Goal: Task Accomplishment & Management: Complete application form

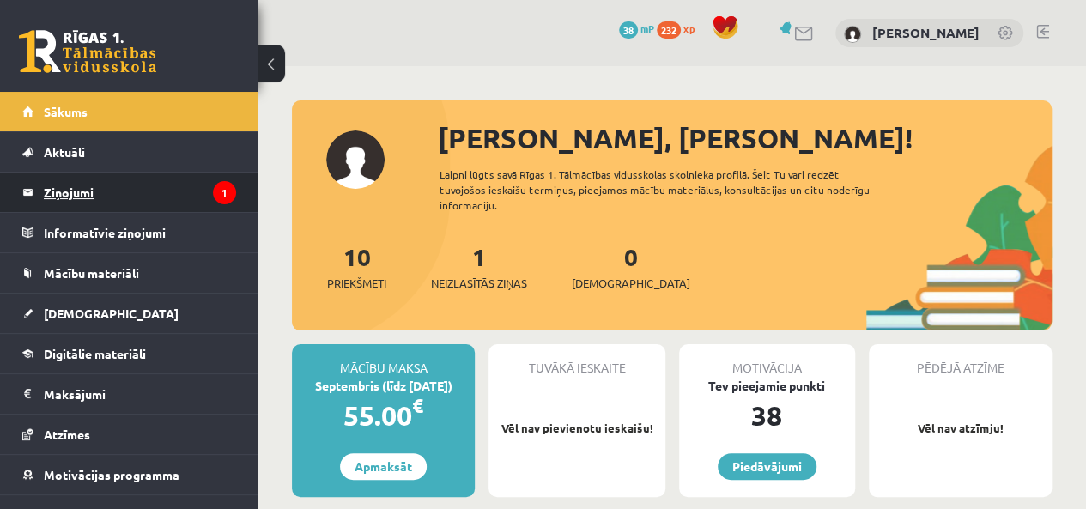
click at [82, 188] on legend "Ziņojumi 1" at bounding box center [140, 192] width 192 height 39
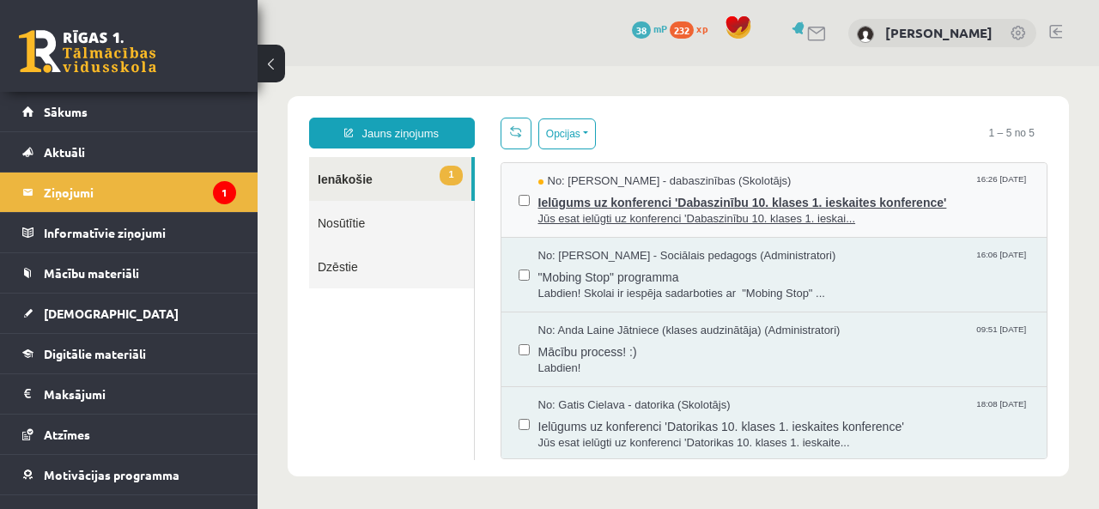
click at [828, 181] on div "No: Sanita Baumane - dabaszinības (Skolotājs) 16:26 09/09/2025" at bounding box center [784, 181] width 492 height 16
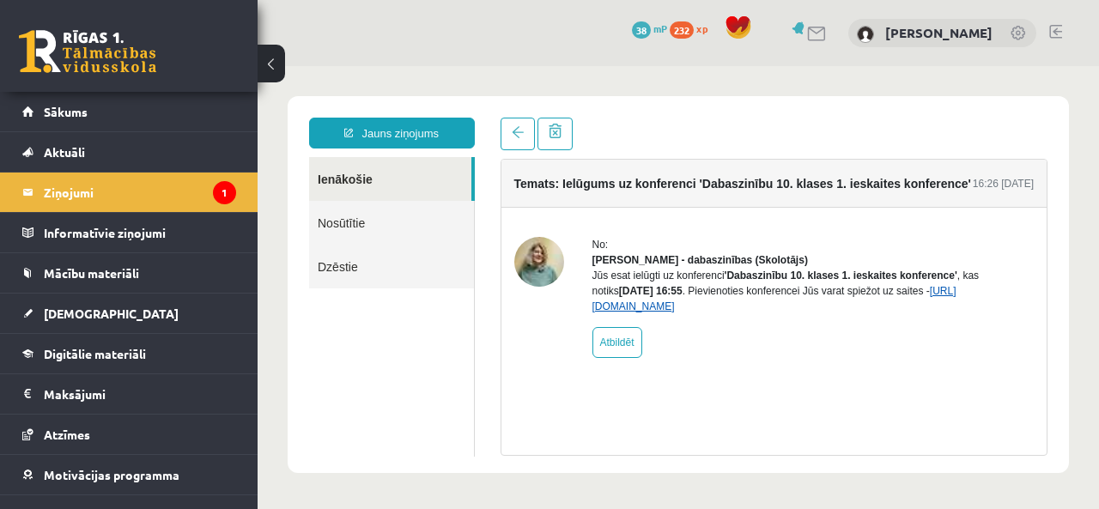
click at [754, 313] on link "[URL][DOMAIN_NAME]" at bounding box center [774, 298] width 364 height 27
click at [703, 313] on link "[URL][DOMAIN_NAME]" at bounding box center [774, 298] width 364 height 27
click at [148, 205] on legend "Ziņojumi 1" at bounding box center [140, 192] width 192 height 39
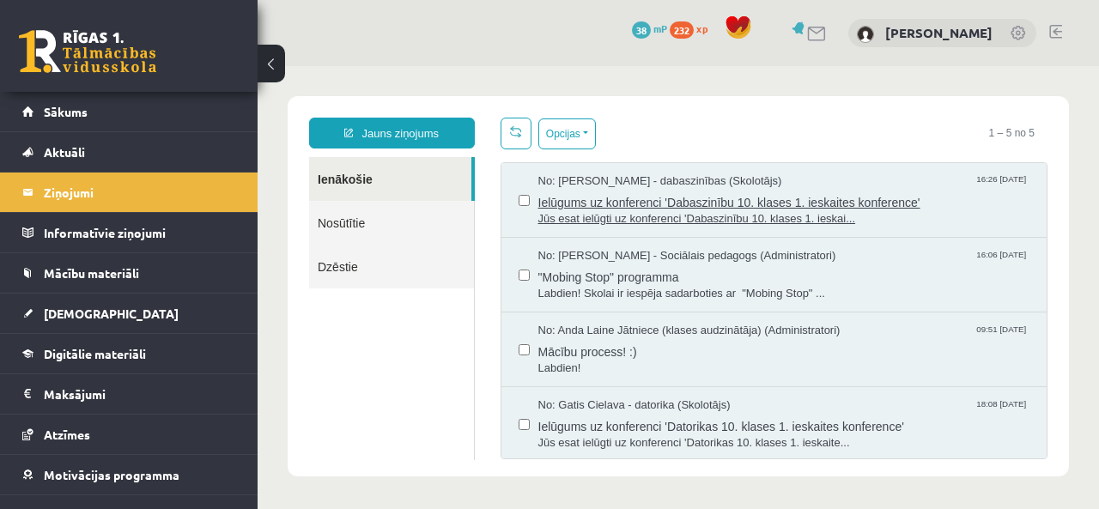
click at [719, 190] on span "Ielūgums uz konferenci 'Dabaszinību 10. klases 1. ieskaites konference'" at bounding box center [784, 200] width 492 height 21
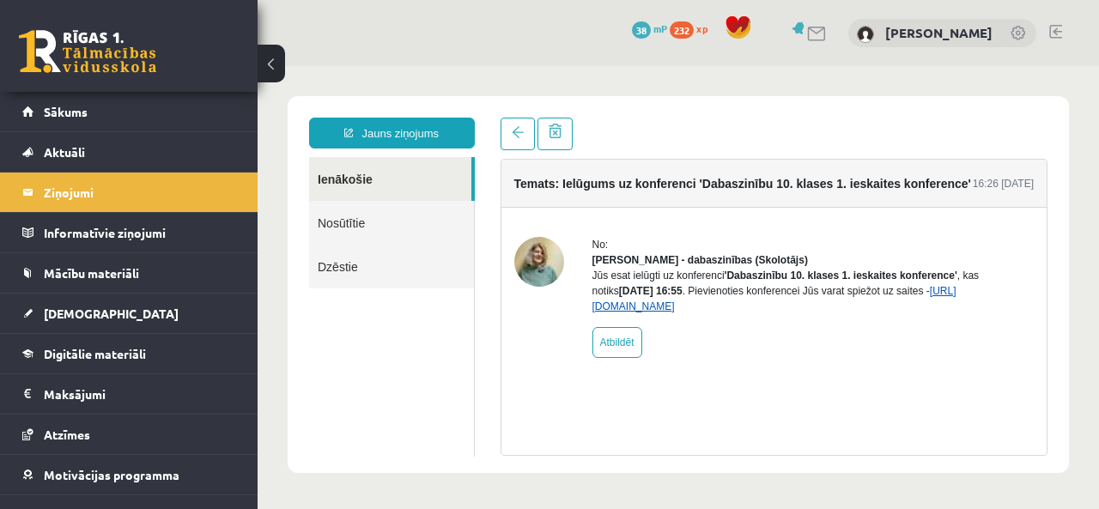
click at [699, 313] on link "[URL][DOMAIN_NAME]" at bounding box center [774, 298] width 364 height 27
click at [716, 313] on link "[URL][DOMAIN_NAME]" at bounding box center [774, 298] width 364 height 27
click at [735, 313] on link "[URL][DOMAIN_NAME]" at bounding box center [774, 298] width 364 height 27
click at [82, 106] on span "Sākums" at bounding box center [66, 111] width 44 height 15
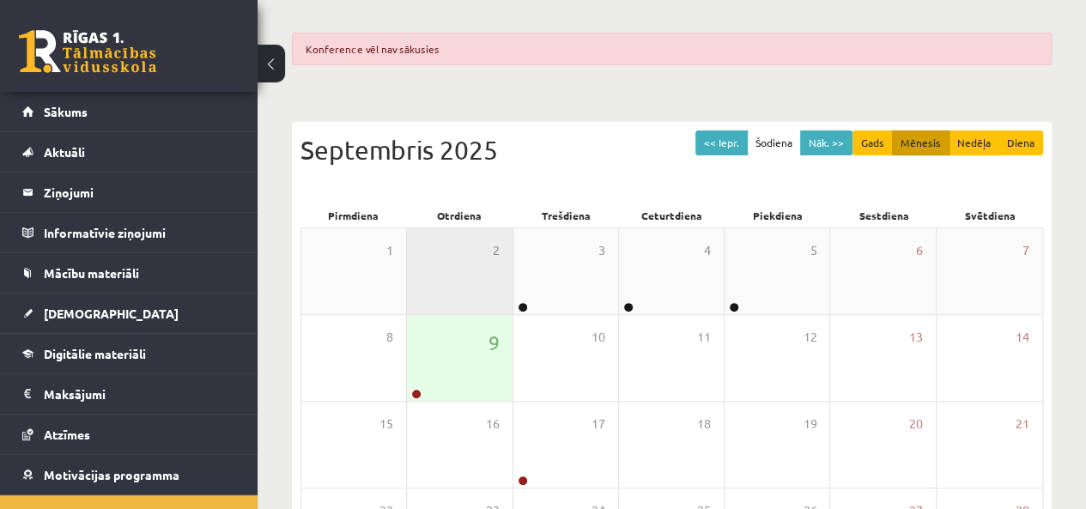
scroll to position [172, 0]
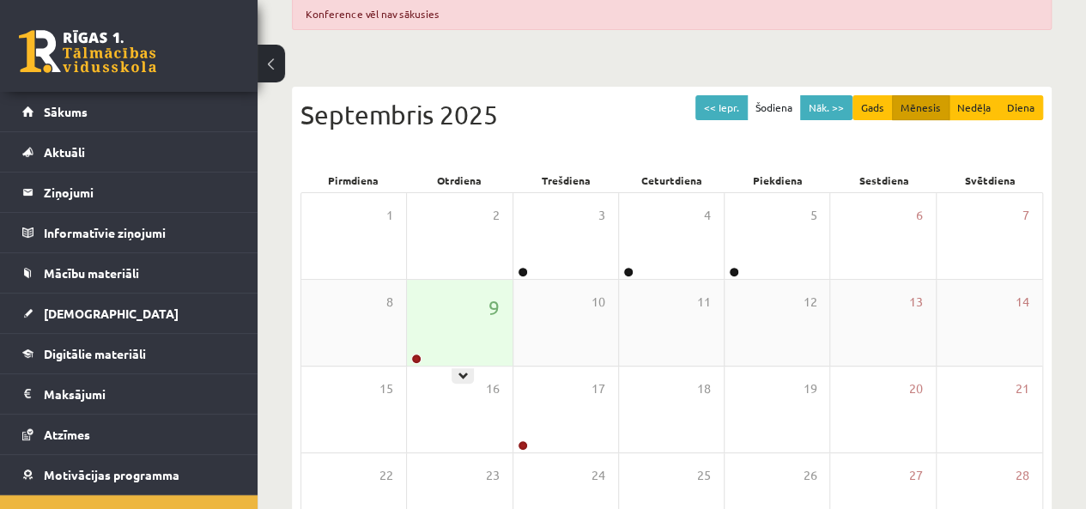
click at [441, 327] on div "9" at bounding box center [459, 323] width 105 height 86
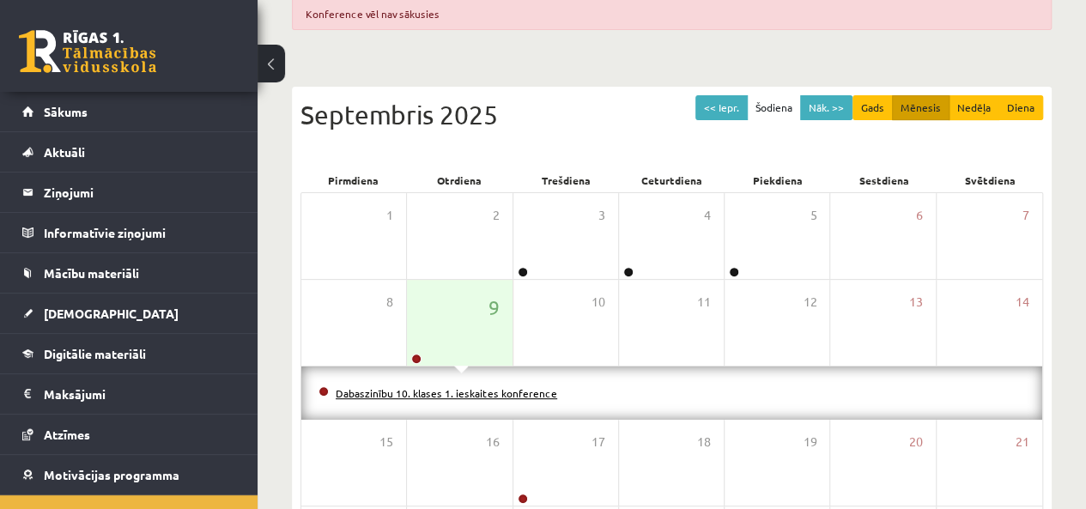
click at [423, 391] on link "Dabaszinību 10. klases 1. ieskaites konference" at bounding box center [446, 393] width 221 height 14
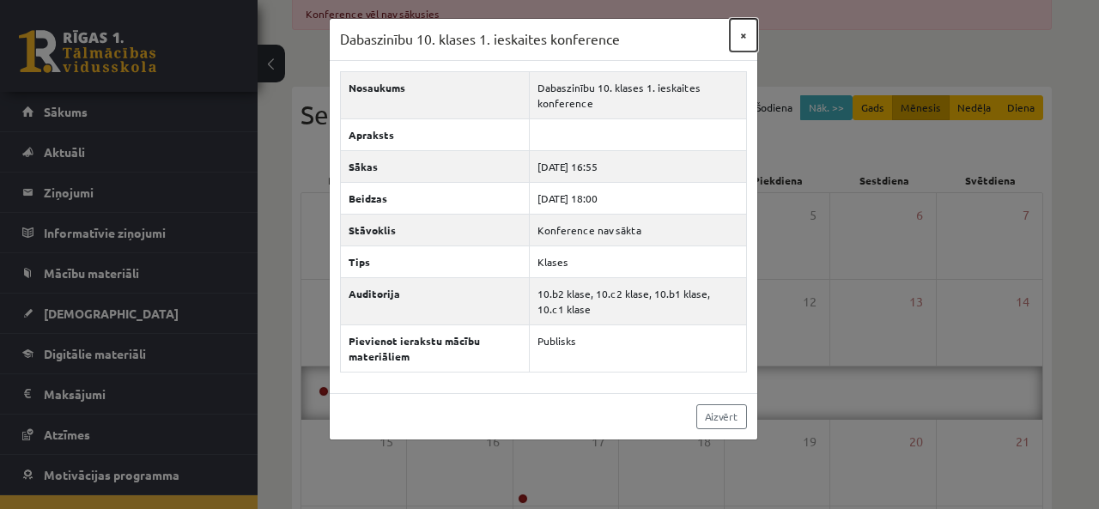
click at [746, 29] on button "×" at bounding box center [743, 35] width 27 height 33
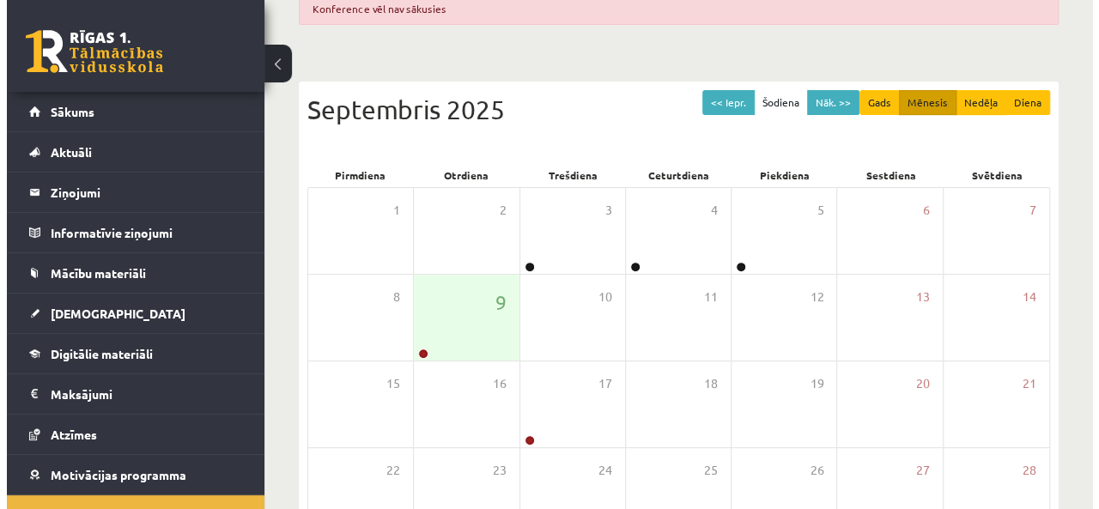
scroll to position [258, 0]
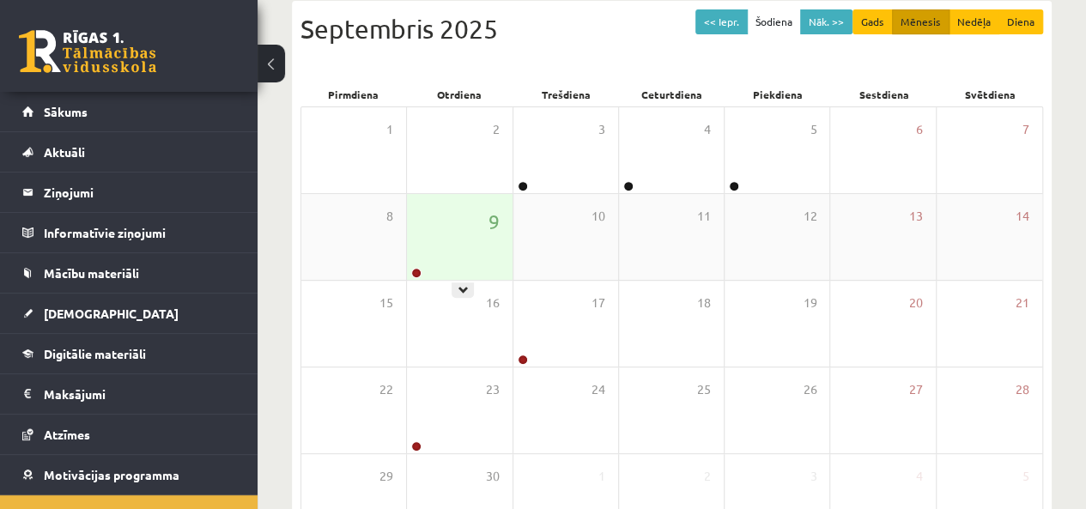
click at [473, 246] on div "9" at bounding box center [459, 237] width 105 height 86
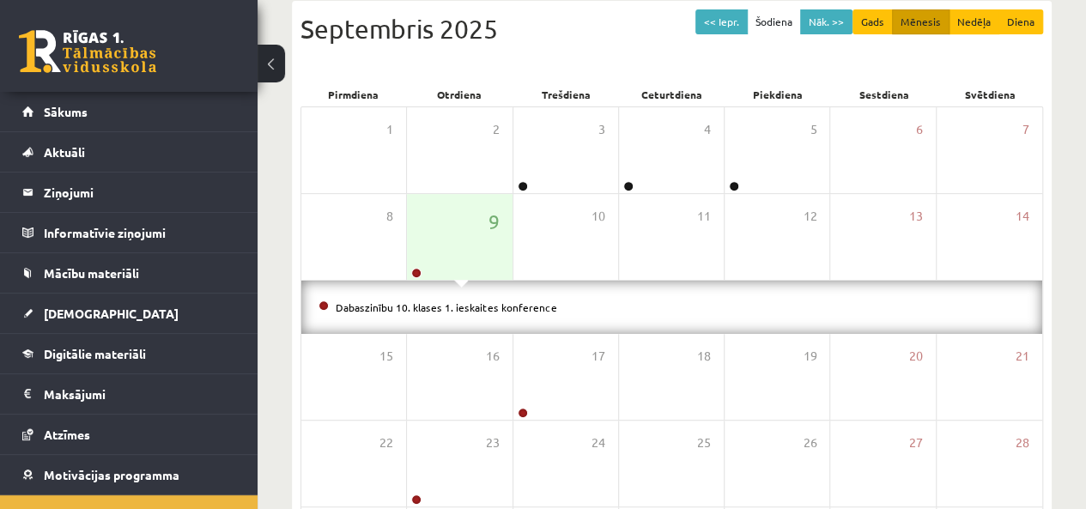
click at [481, 311] on li "Dabaszinību 10. klases 1. ieskaites konference" at bounding box center [672, 307] width 707 height 19
click at [481, 306] on link "Dabaszinību 10. klases 1. ieskaites konference" at bounding box center [446, 307] width 221 height 14
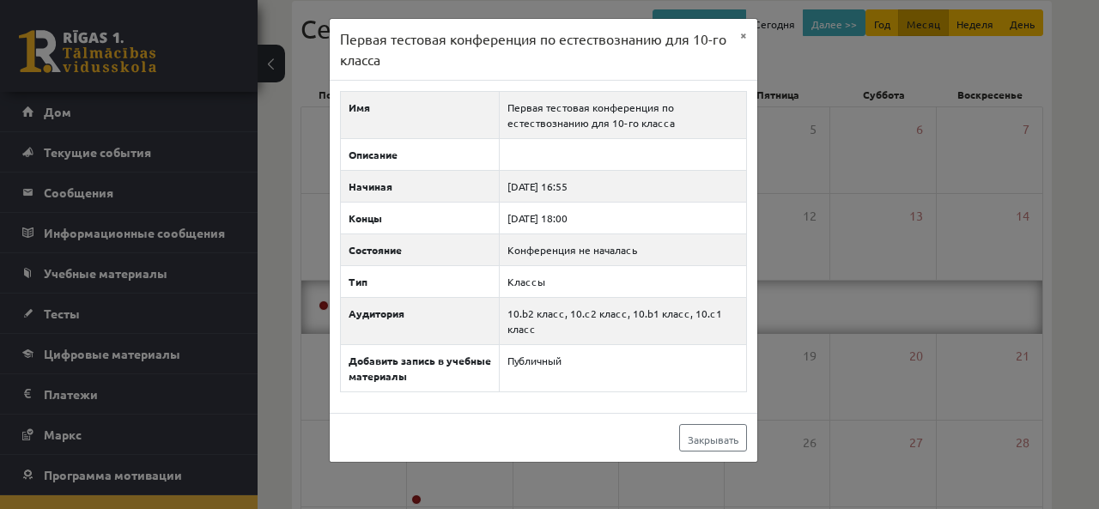
click at [573, 73] on div "Первая тестовая конференция по естествознанию для 10-го класса ×" at bounding box center [544, 50] width 428 height 62
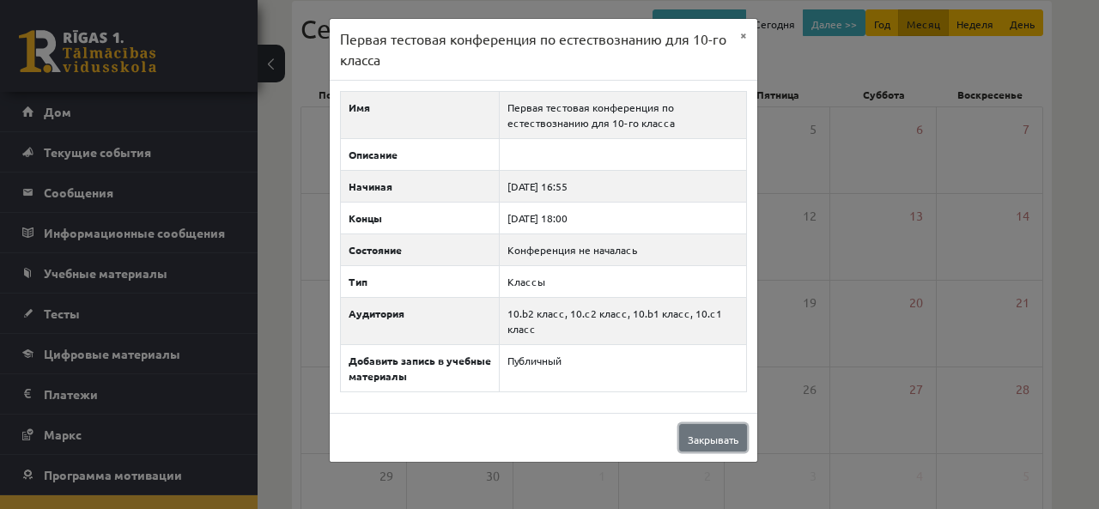
click at [704, 436] on font "Закрывать" at bounding box center [713, 440] width 51 height 14
click at [704, 436] on link "Закрывать" at bounding box center [713, 437] width 68 height 27
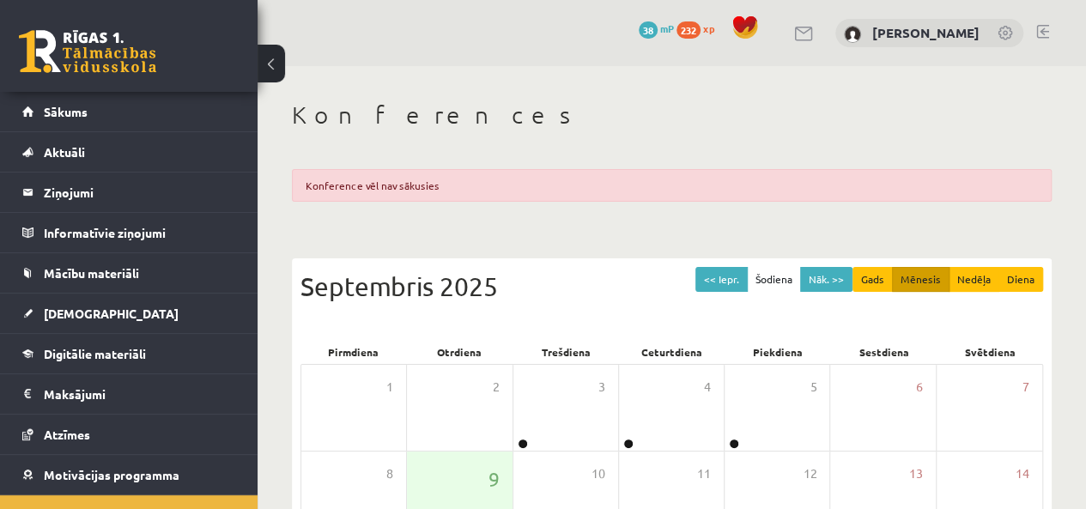
click at [618, 137] on div "Konferences Konference vēl nav sākusies << Iepr. Šodiena Nāk. >> Gads Mēnesis N…" at bounding box center [672, 476] width 828 height 821
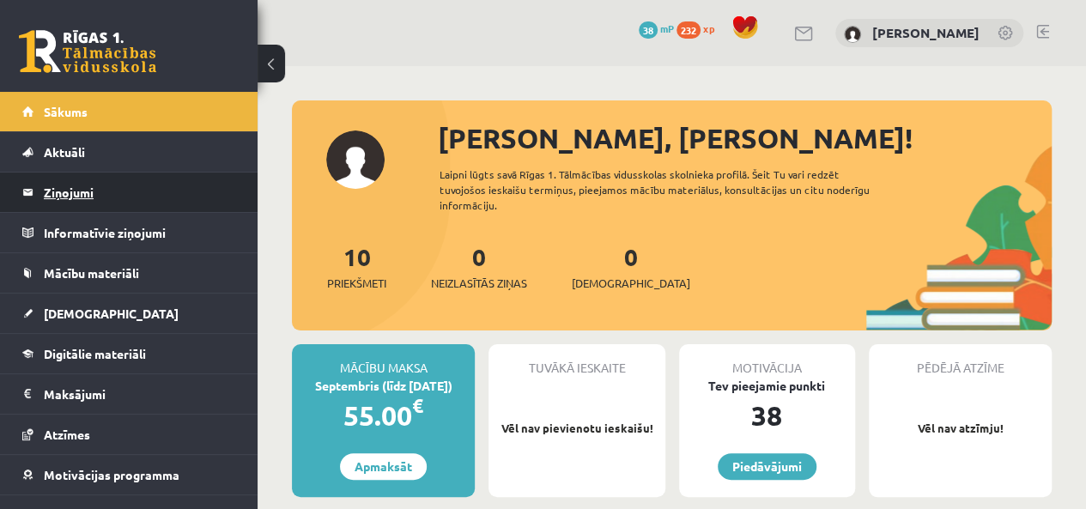
click at [60, 197] on legend "Ziņojumi 0" at bounding box center [140, 192] width 192 height 39
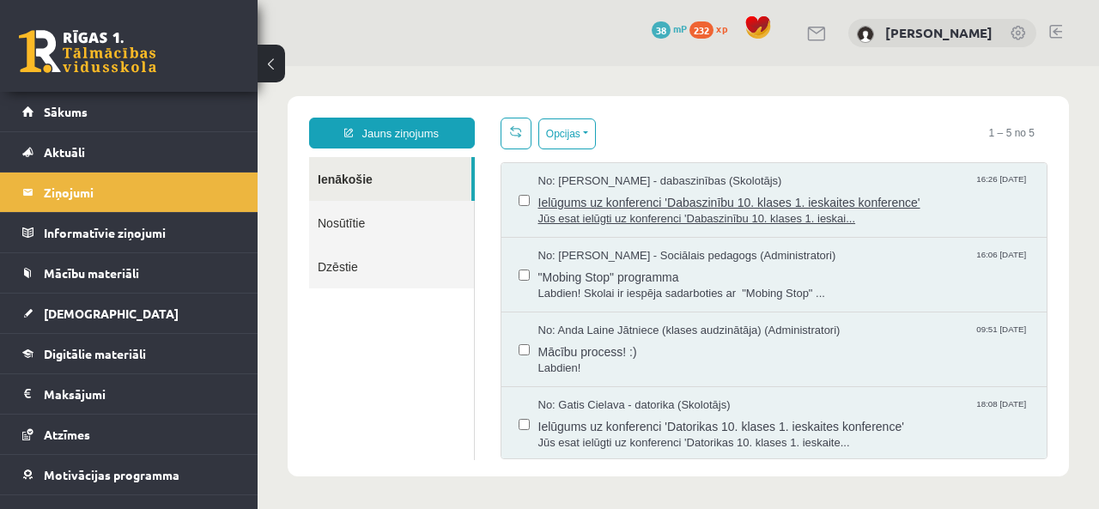
click at [615, 195] on span "Ielūgums uz konferenci 'Dabaszinību 10. klases 1. ieskaites konference'" at bounding box center [784, 200] width 492 height 21
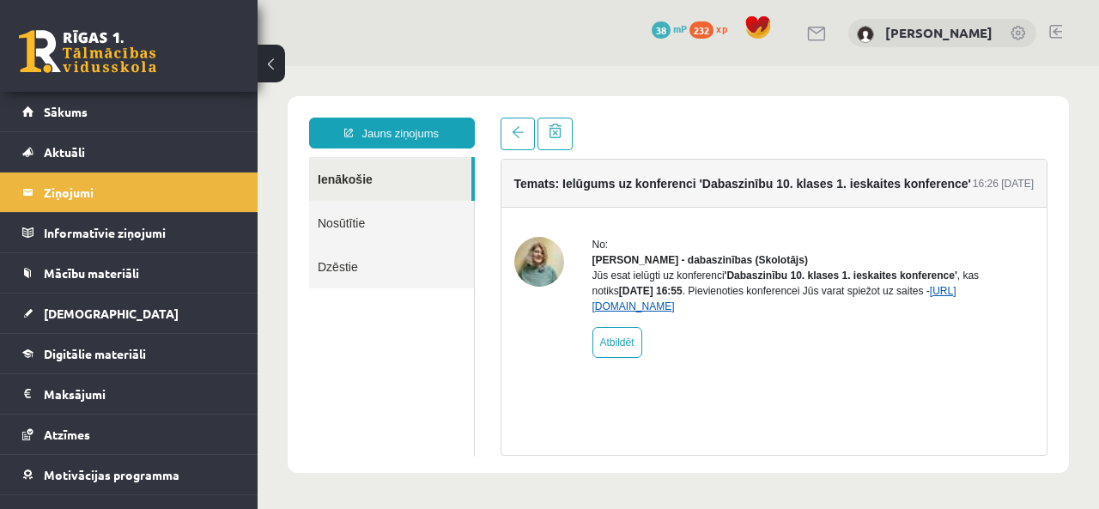
click at [649, 313] on link "[URL][DOMAIN_NAME]" at bounding box center [774, 298] width 364 height 27
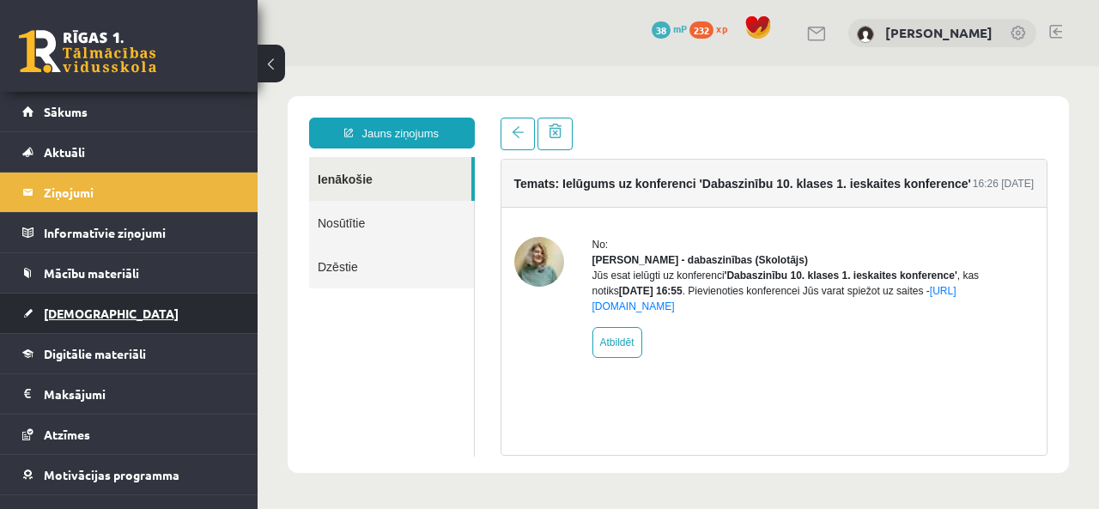
click at [67, 306] on span "[DEMOGRAPHIC_DATA]" at bounding box center [111, 313] width 135 height 15
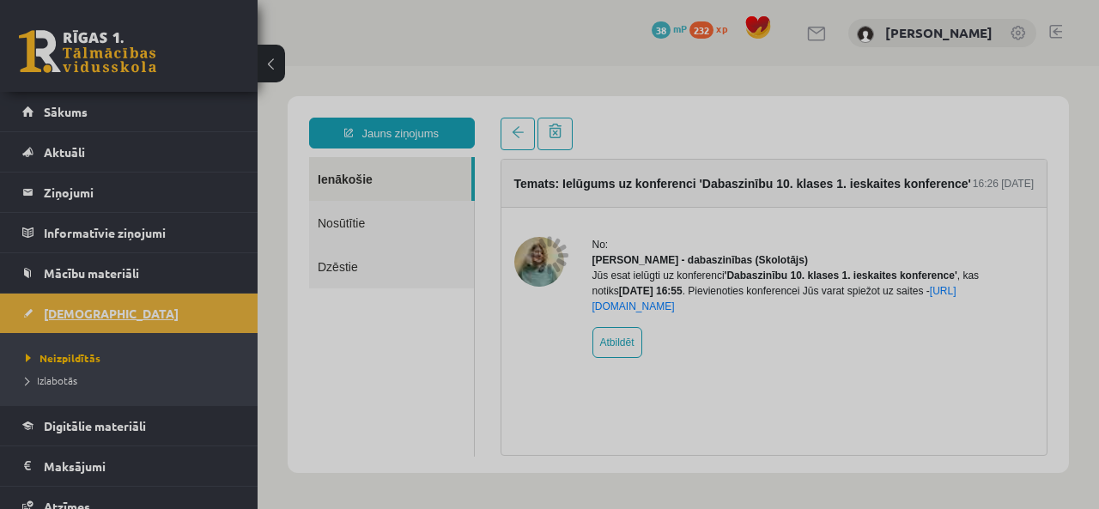
click at [67, 306] on div at bounding box center [549, 254] width 1099 height 509
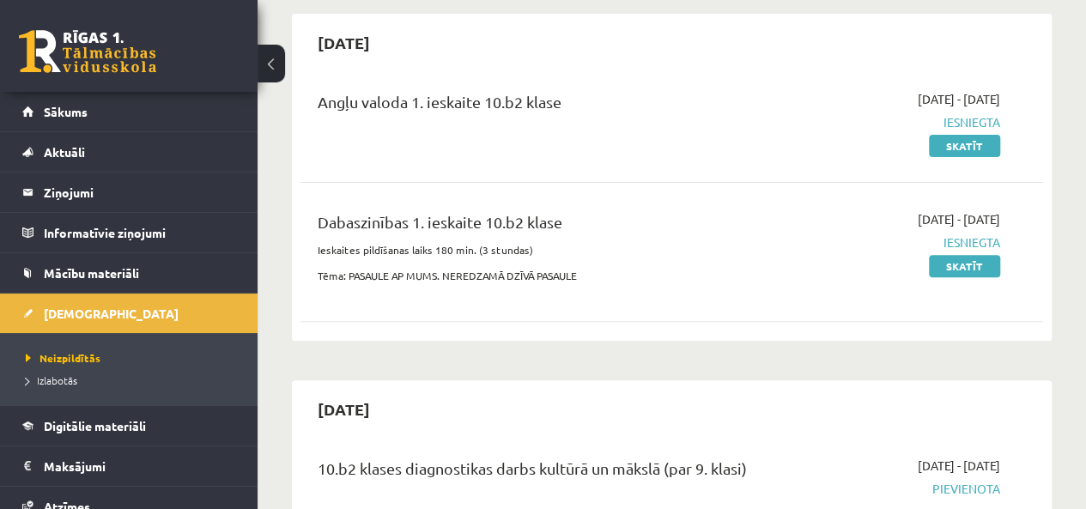
scroll to position [172, 0]
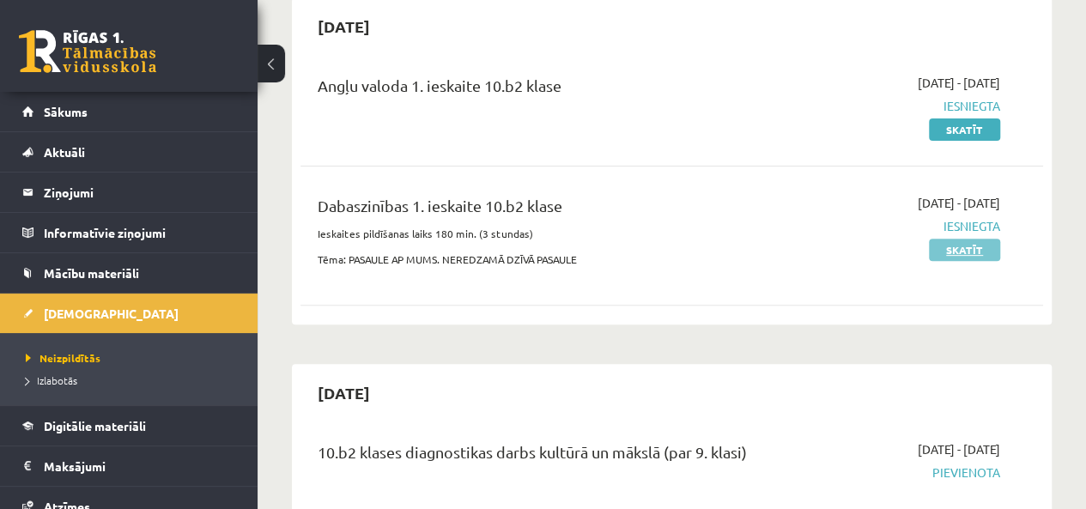
click at [958, 252] on link "Skatīt" at bounding box center [964, 250] width 71 height 22
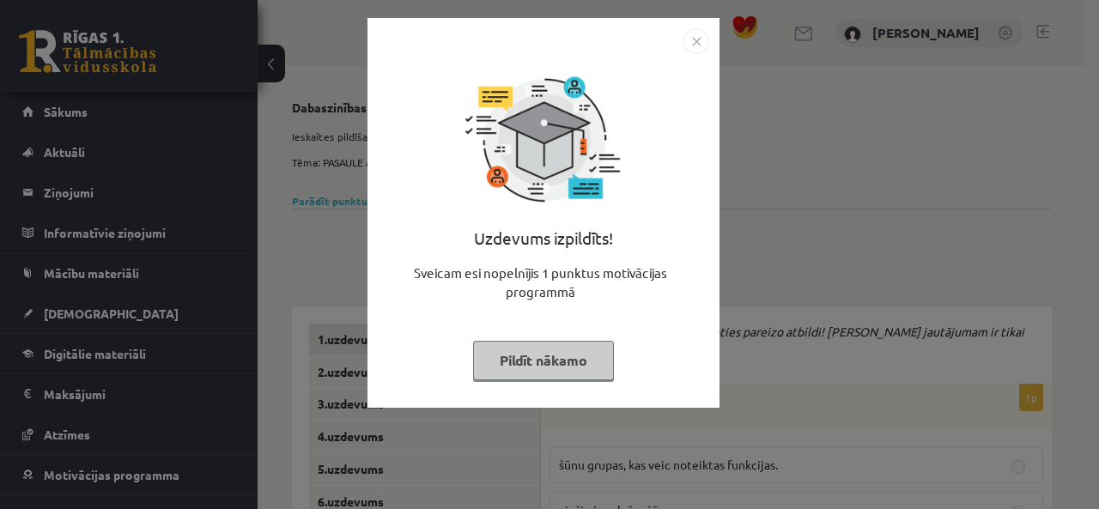
click at [560, 363] on button "Pildīt nākamo" at bounding box center [543, 360] width 141 height 39
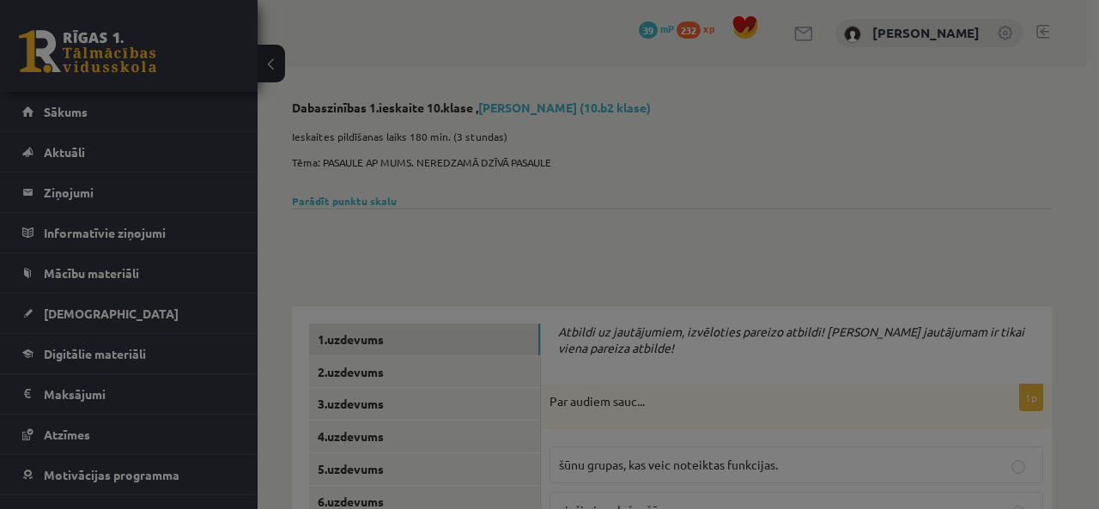
click at [560, 337] on button "Pildīt nākamo" at bounding box center [543, 317] width 141 height 39
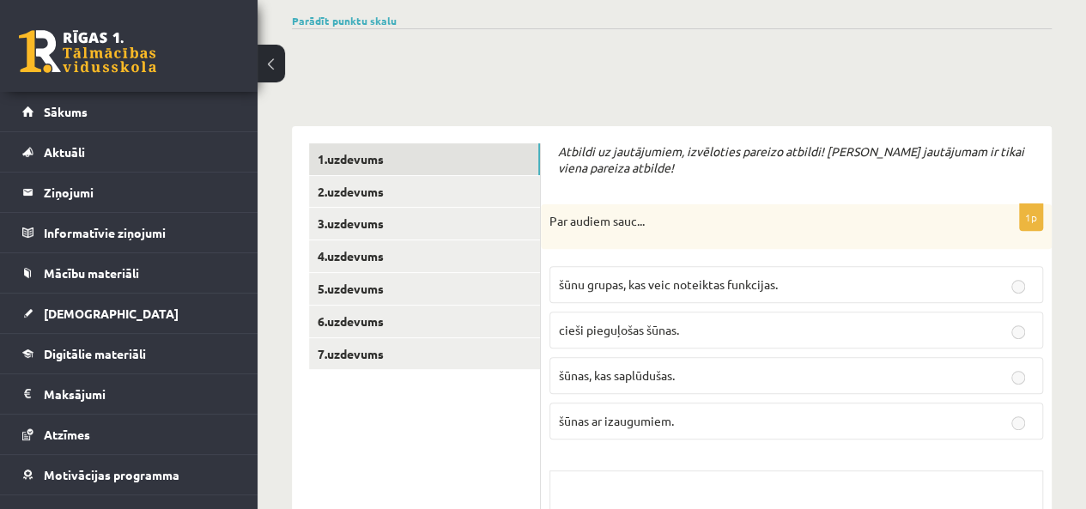
scroll to position [172, 0]
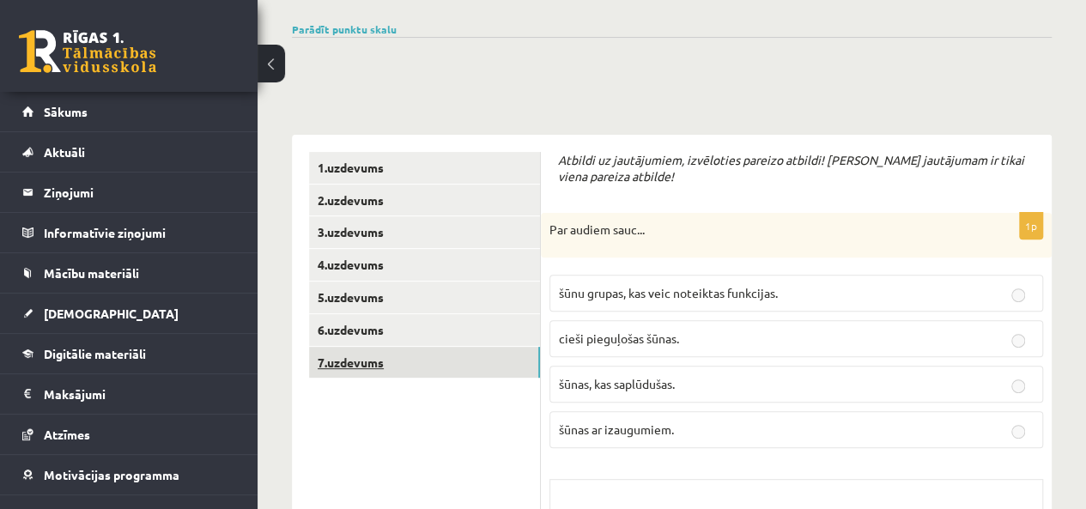
click at [383, 367] on link "7.uzdevums" at bounding box center [424, 363] width 231 height 32
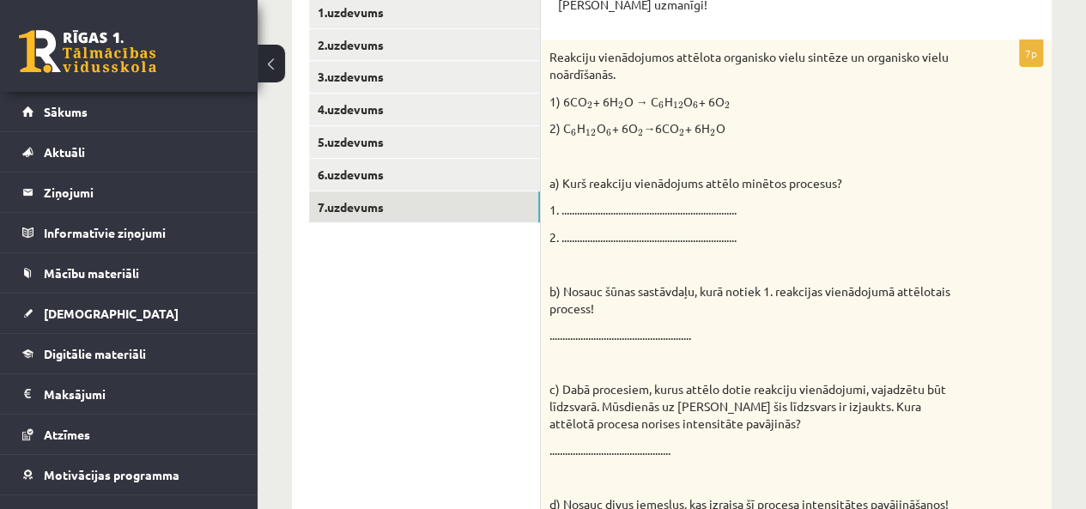
scroll to position [326, 0]
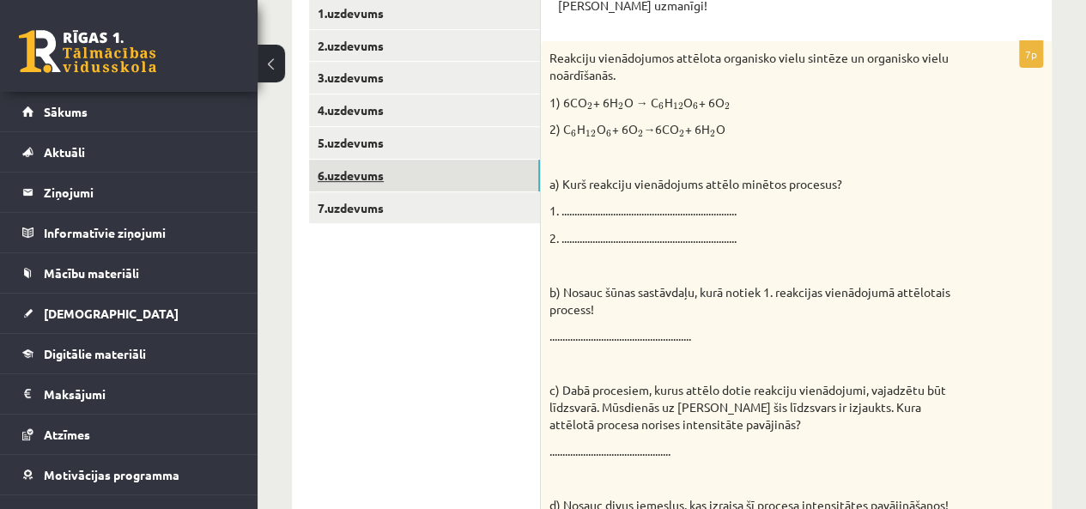
click at [395, 173] on link "6.uzdevums" at bounding box center [424, 176] width 231 height 32
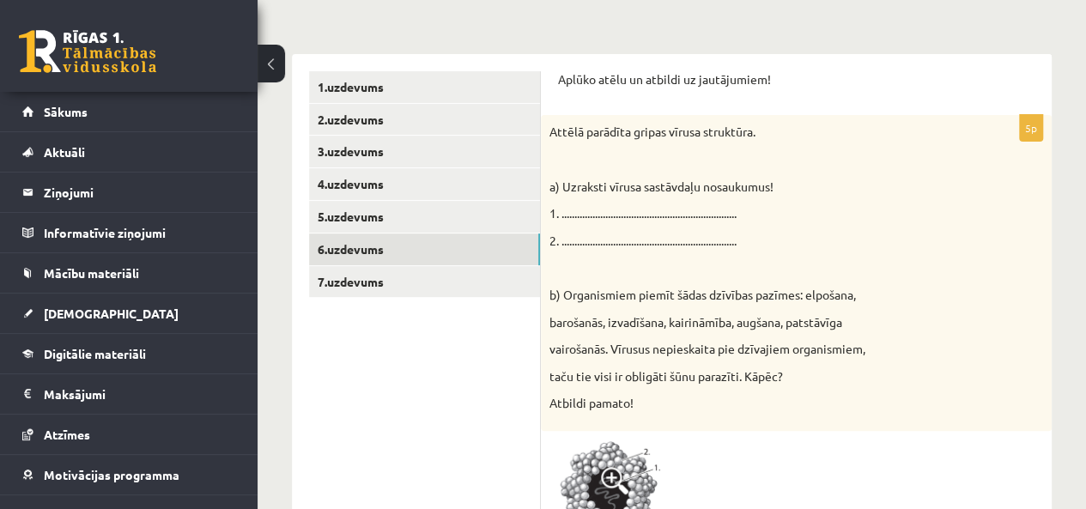
scroll to position [155, 0]
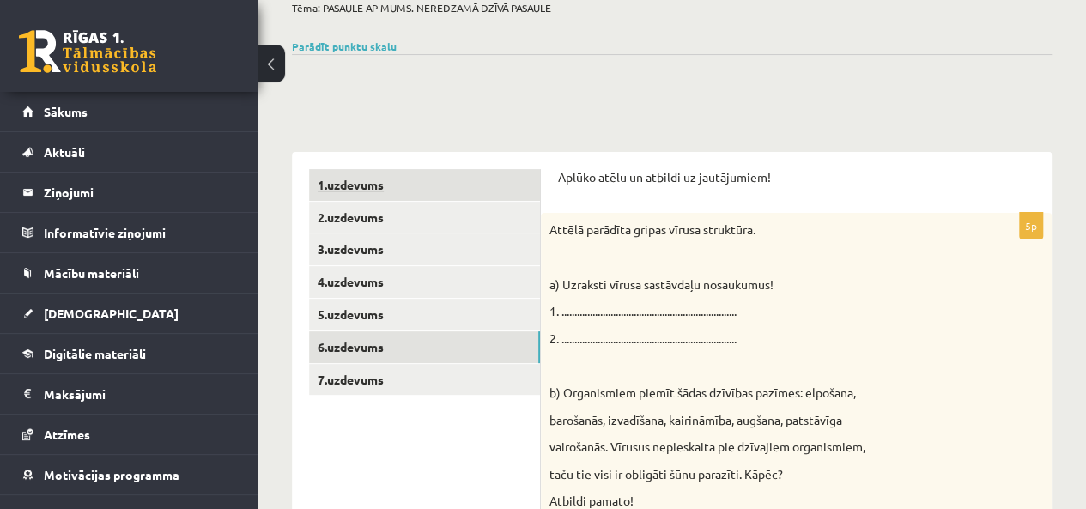
click at [338, 191] on link "1.uzdevums" at bounding box center [424, 185] width 231 height 32
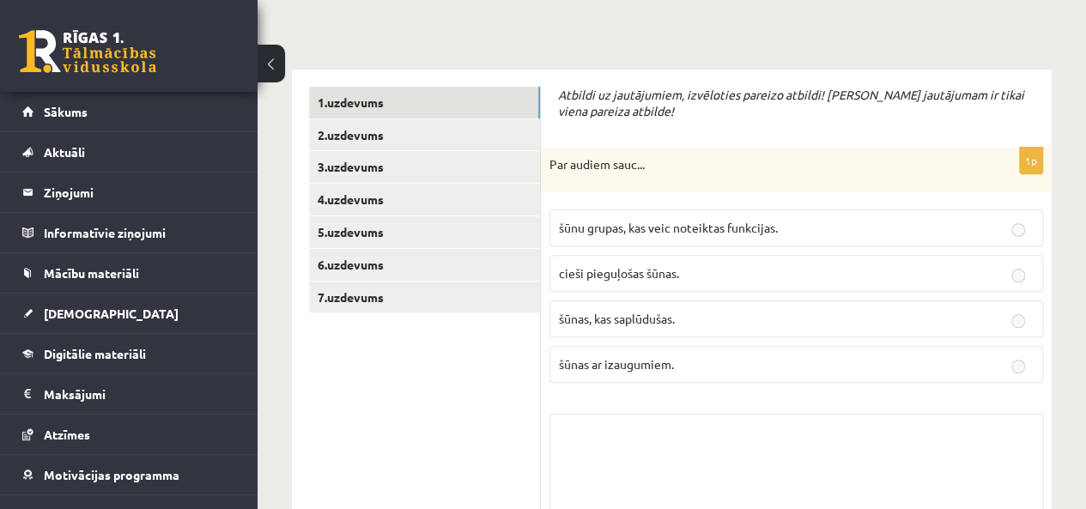
scroll to position [326, 0]
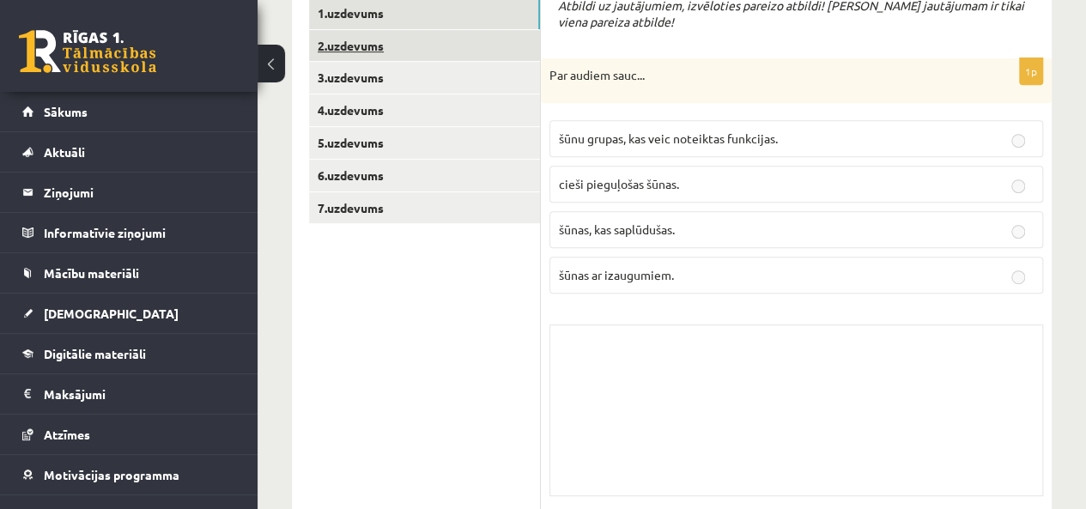
click at [326, 49] on link "2.uzdevums" at bounding box center [424, 46] width 231 height 32
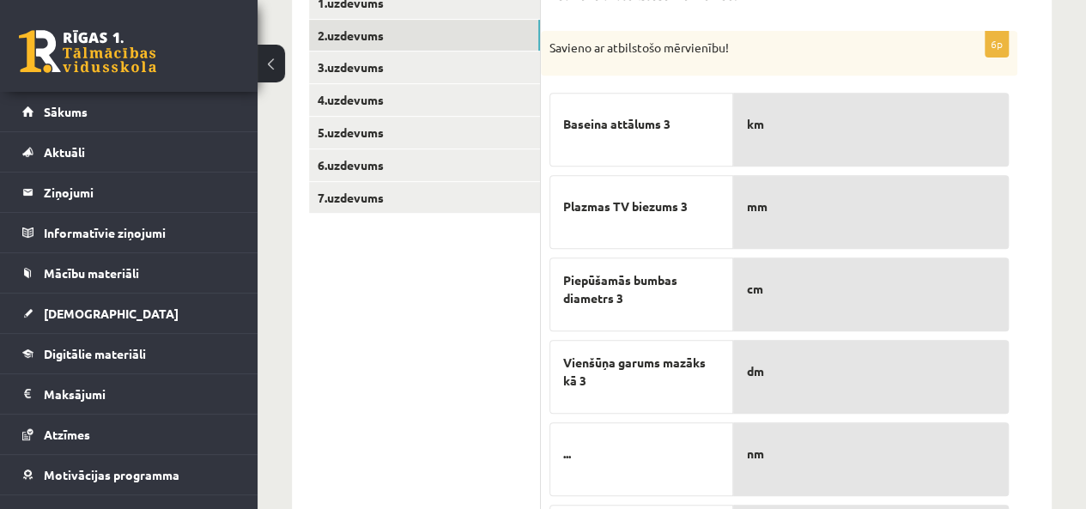
scroll to position [240, 0]
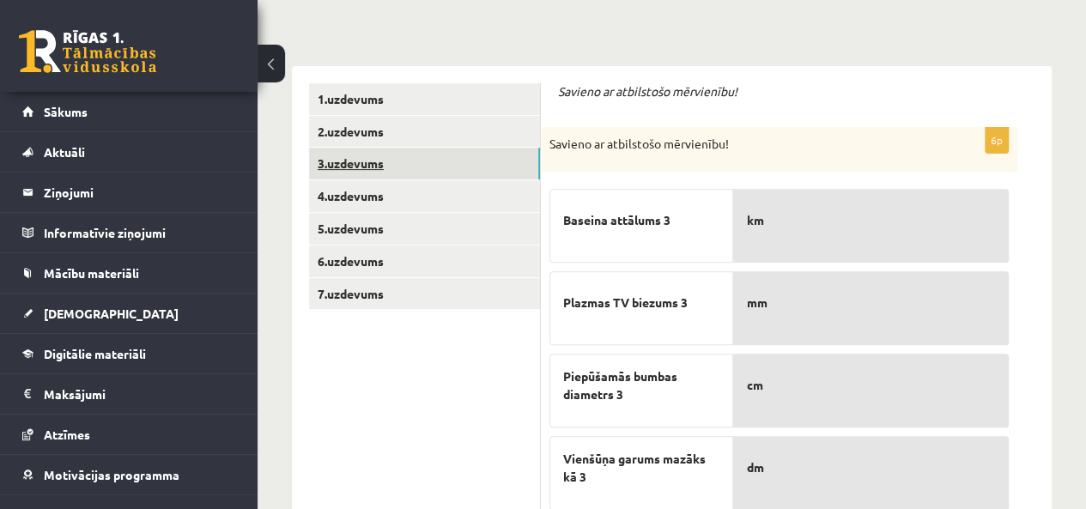
click at [398, 169] on link "3.uzdevums" at bounding box center [424, 164] width 231 height 32
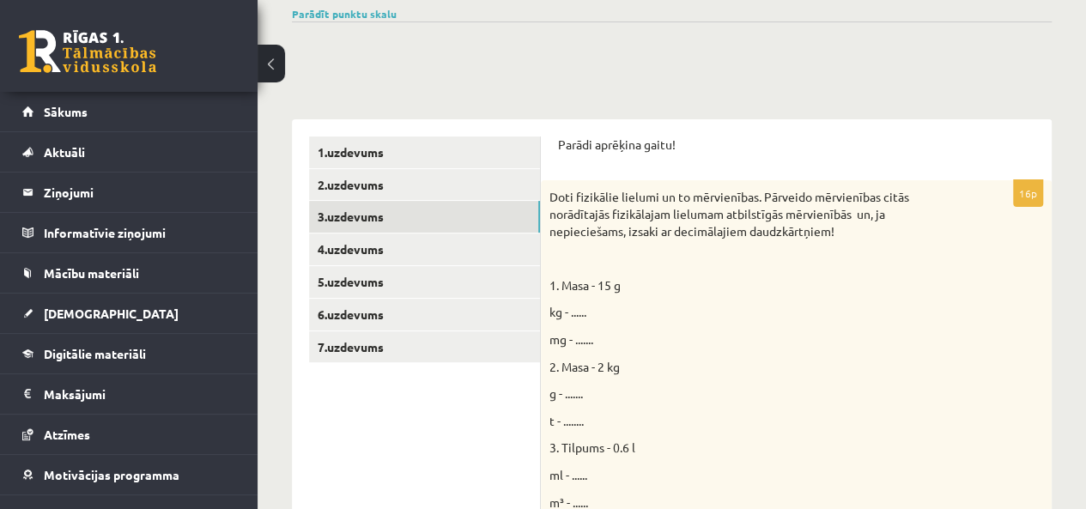
scroll to position [0, 0]
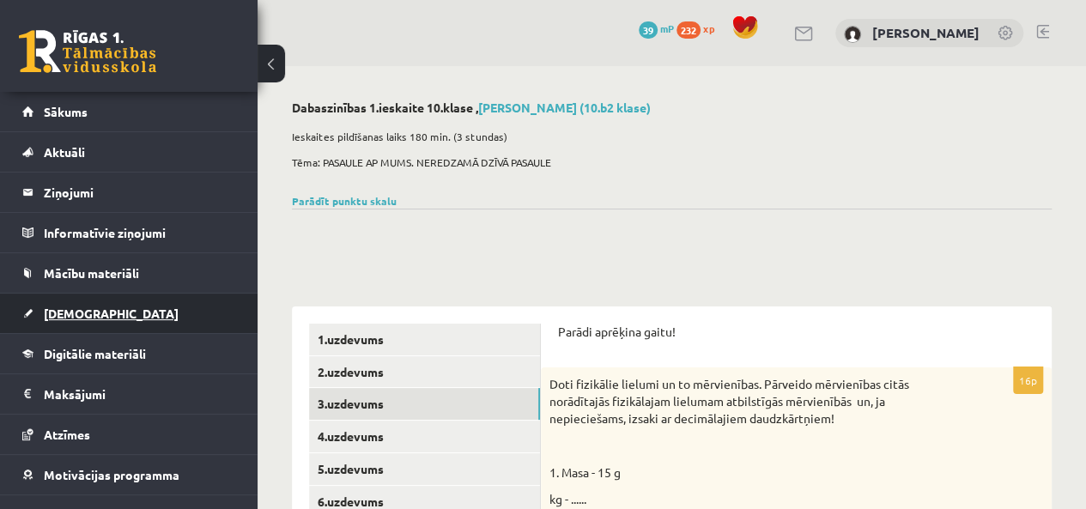
click at [73, 312] on span "[DEMOGRAPHIC_DATA]" at bounding box center [111, 313] width 135 height 15
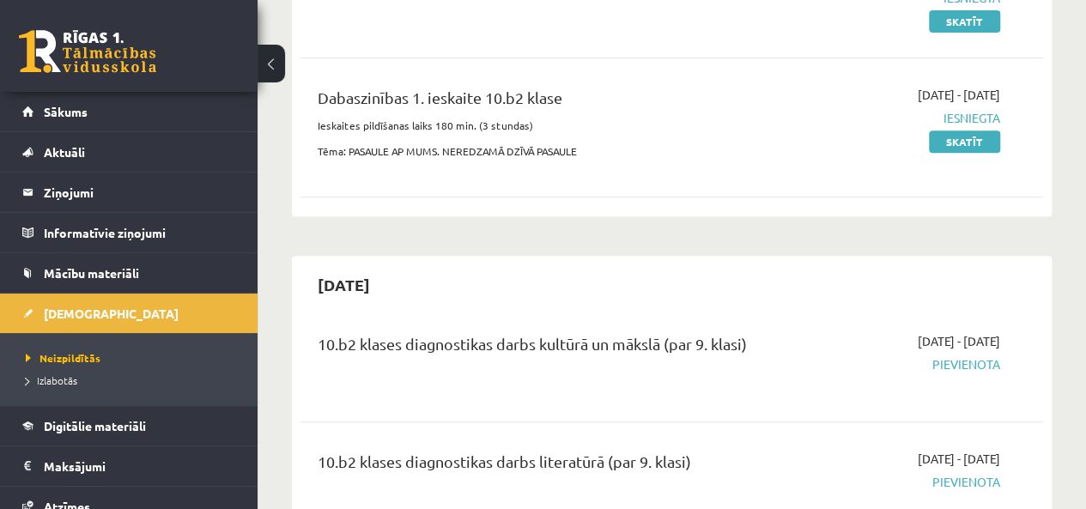
scroll to position [343, 0]
